Goal: Find specific page/section: Find specific page/section

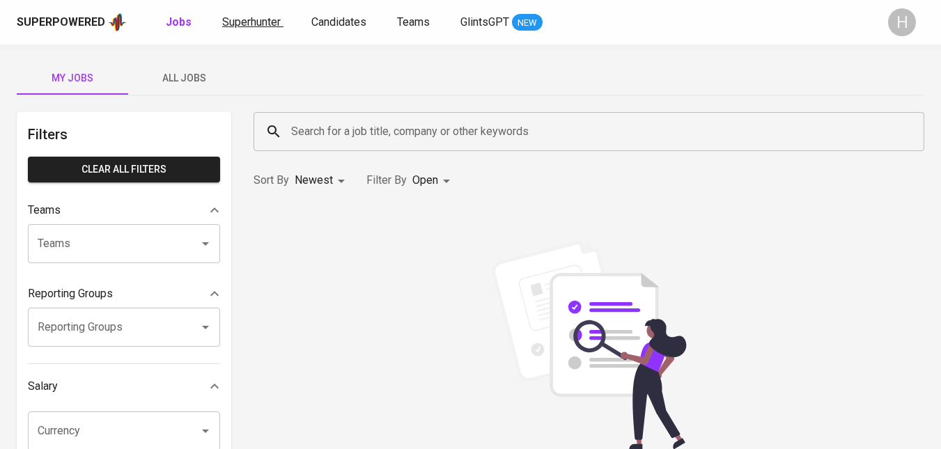
click at [247, 26] on span "Superhunter" at bounding box center [251, 21] width 58 height 13
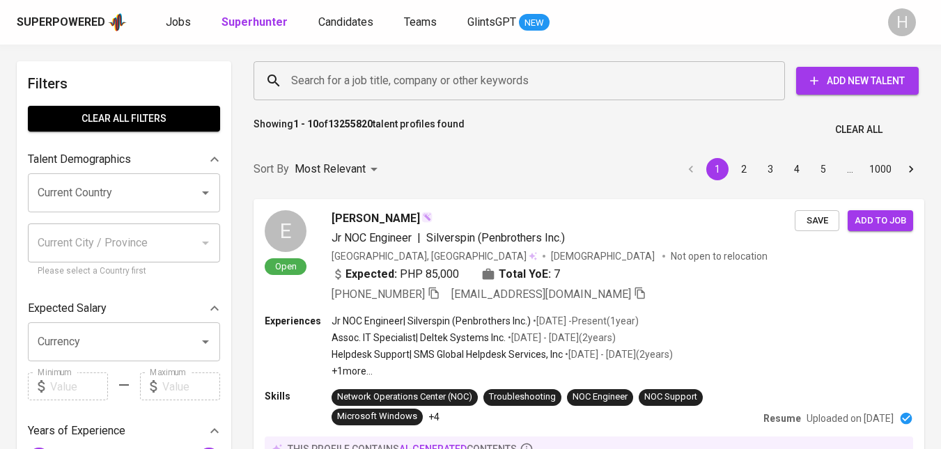
click at [363, 76] on input "Search for a job title, company or other keywords" at bounding box center [523, 81] width 470 height 26
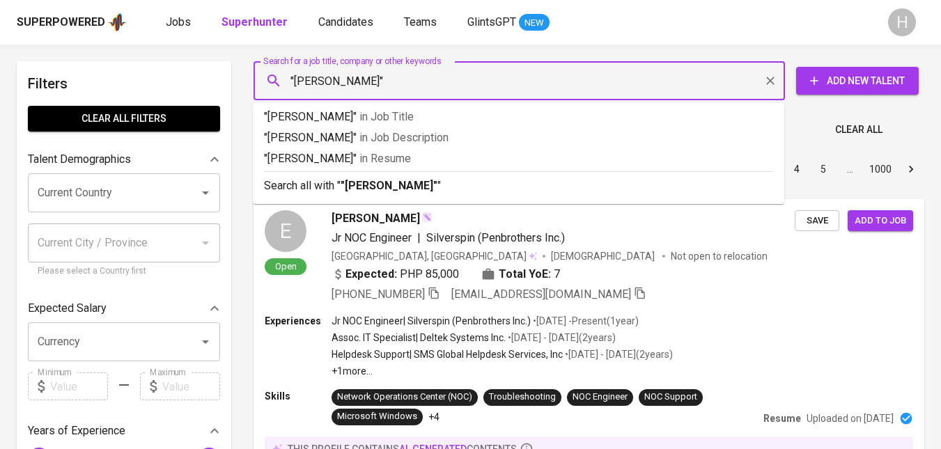
type input ""[PERSON_NAME]""
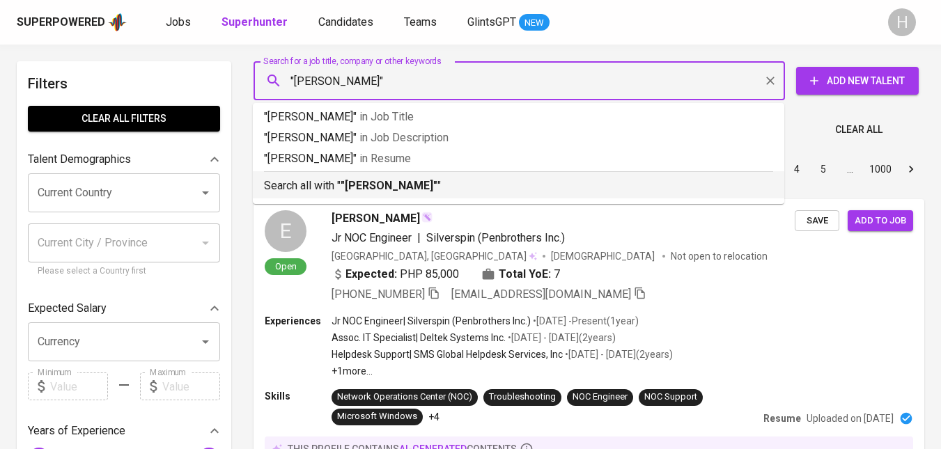
click at [456, 185] on p "Search all with " "[PERSON_NAME]" "" at bounding box center [518, 186] width 509 height 17
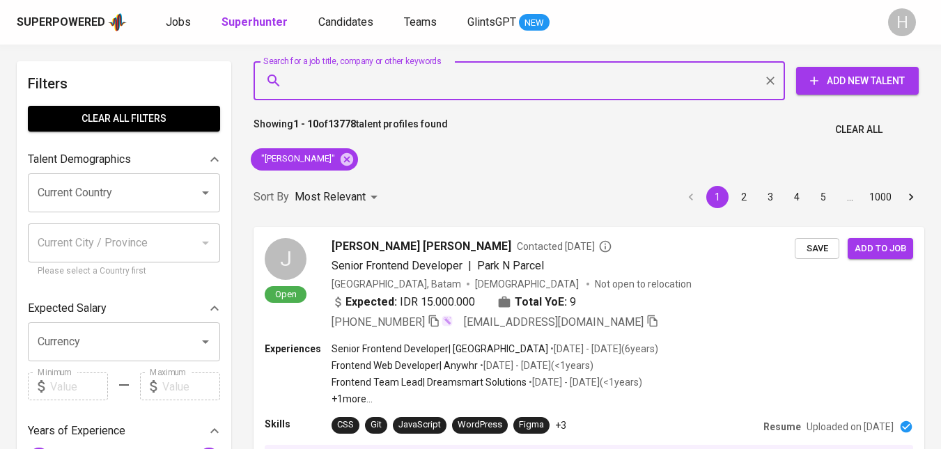
type input "l"
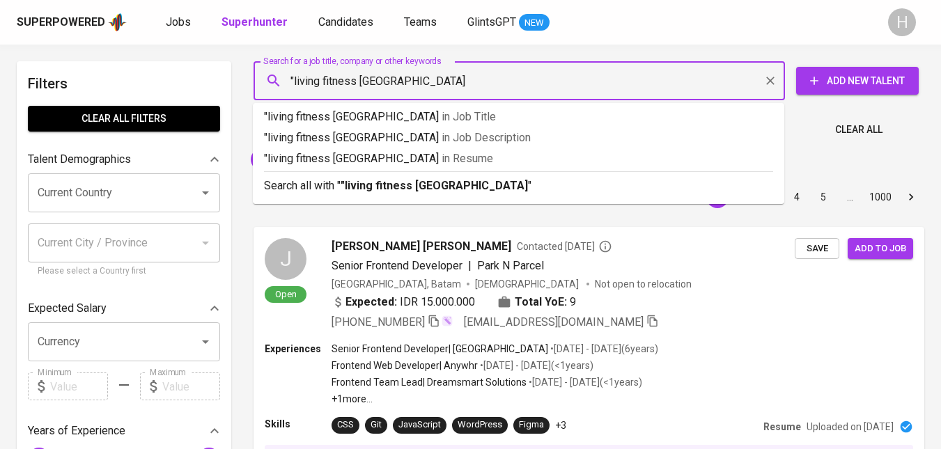
type input ""living fitness [GEOGRAPHIC_DATA]""
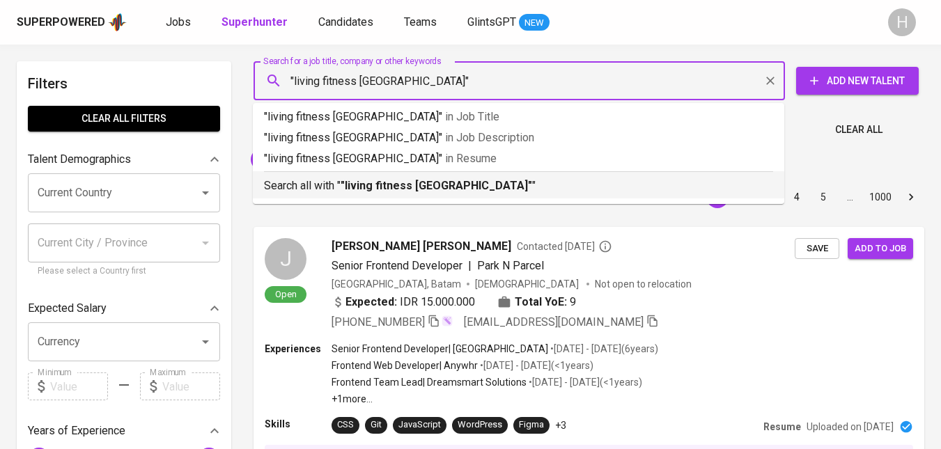
click at [412, 188] on b ""living fitness [GEOGRAPHIC_DATA]"" at bounding box center [437, 185] width 192 height 13
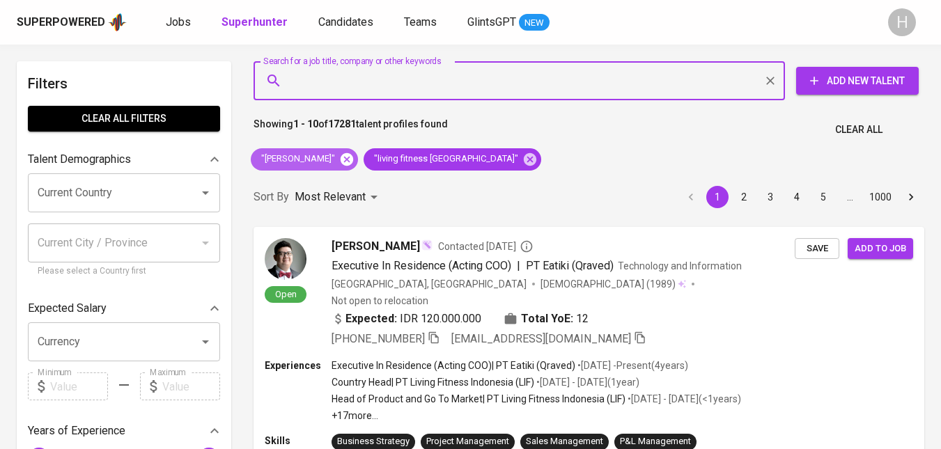
click at [340, 157] on icon at bounding box center [346, 159] width 15 height 15
